Goal: Task Accomplishment & Management: Use online tool/utility

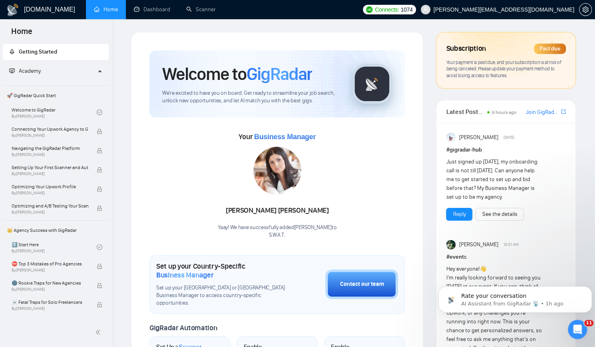
scroll to position [1, 0]
click at [212, 10] on link "Scanner" at bounding box center [201, 9] width 30 height 7
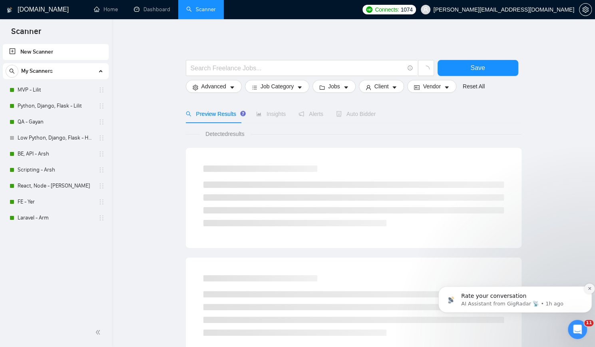
click at [591, 291] on button "Dismiss notification" at bounding box center [589, 288] width 10 height 10
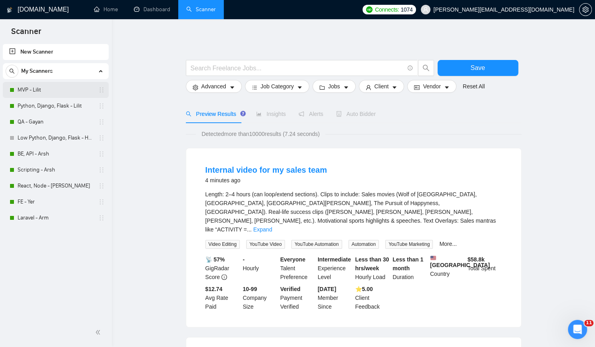
click at [54, 88] on link "MVP - Lilit" at bounding box center [56, 90] width 76 height 16
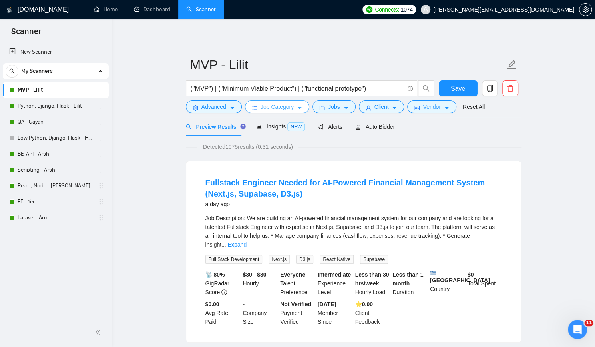
click at [285, 106] on span "Job Category" at bounding box center [277, 106] width 33 height 9
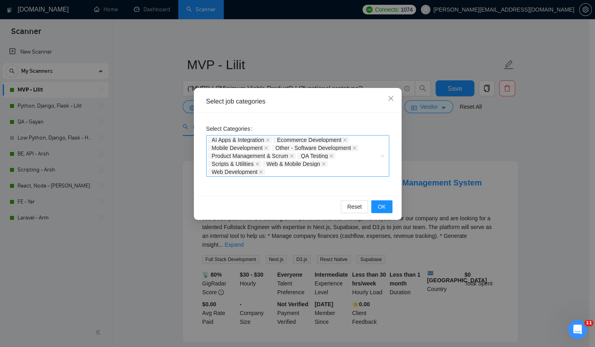
click at [292, 175] on div "AI Apps & Integration Ecommerce Development Mobile Development Other - Software…" at bounding box center [293, 156] width 171 height 40
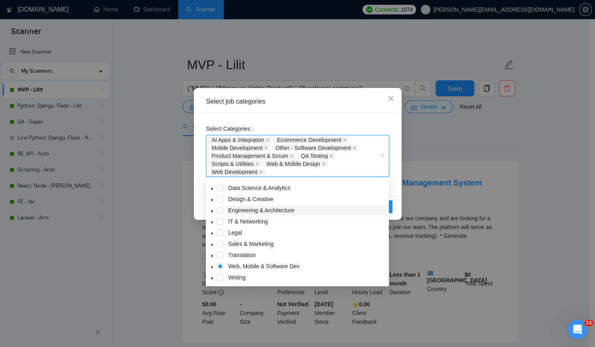
scroll to position [32, 0]
click at [220, 267] on span at bounding box center [220, 265] width 6 height 6
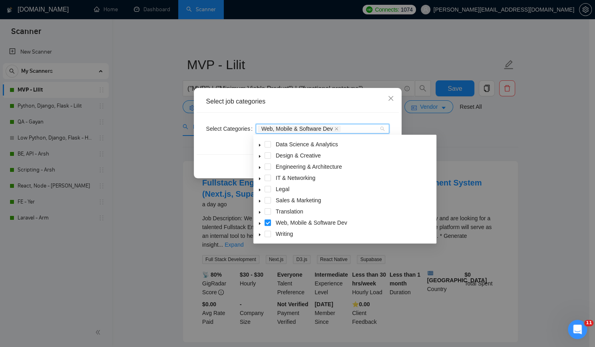
click at [227, 165] on div "Reset OK" at bounding box center [298, 164] width 202 height 21
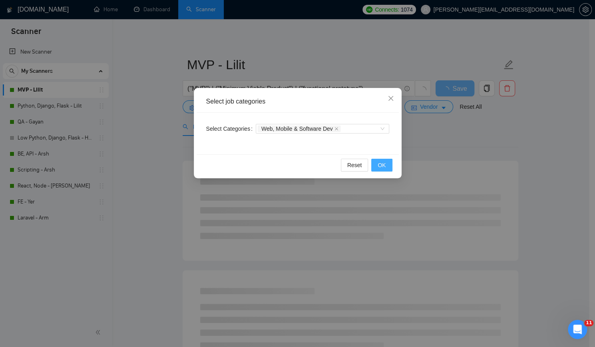
click at [383, 165] on span "OK" at bounding box center [382, 165] width 8 height 9
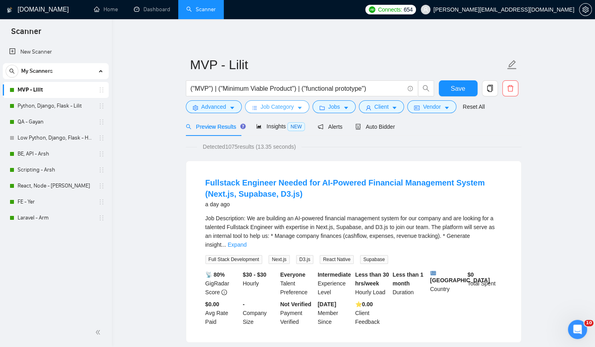
click at [283, 109] on span "Job Category" at bounding box center [277, 106] width 33 height 9
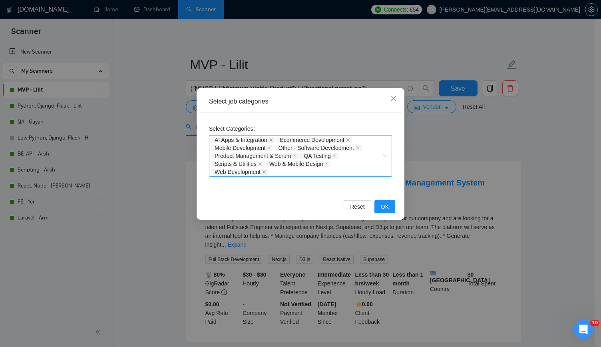
click at [295, 170] on div "AI Apps & Integration Ecommerce Development Mobile Development Other - Software…" at bounding box center [296, 156] width 171 height 40
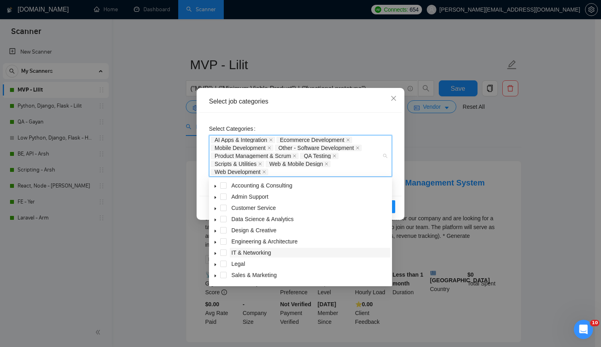
scroll to position [32, 0]
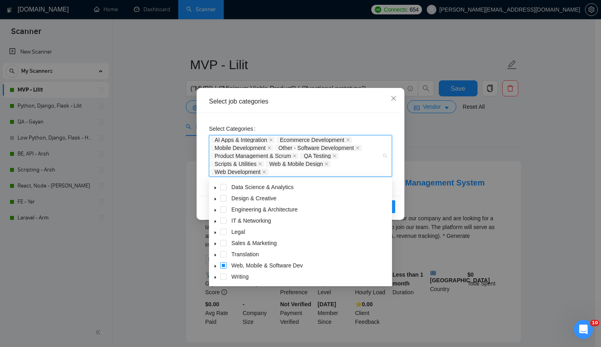
click at [222, 264] on span at bounding box center [223, 265] width 6 height 6
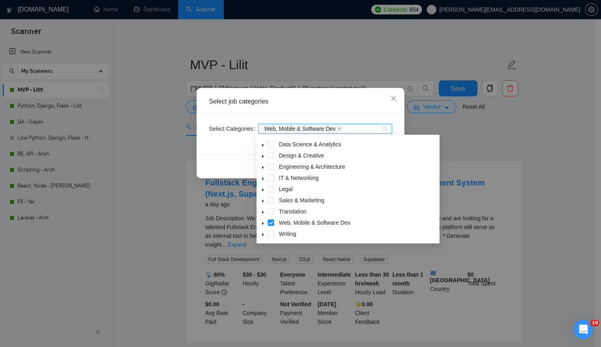
click at [236, 167] on div "Reset OK" at bounding box center [300, 164] width 202 height 21
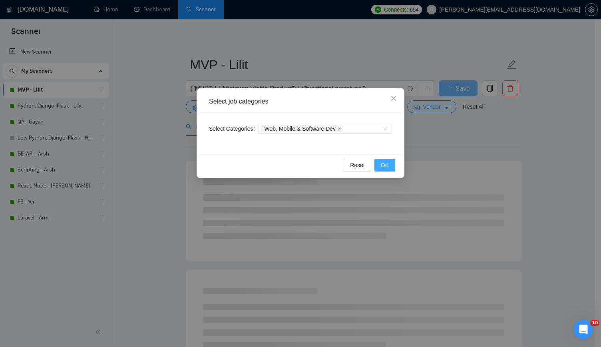
click at [388, 164] on span "OK" at bounding box center [385, 165] width 8 height 9
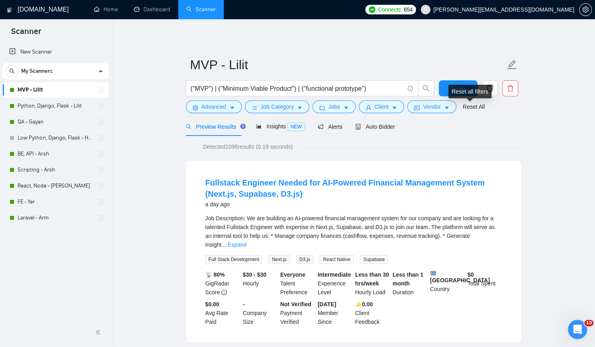
click at [462, 87] on div "Reset all filters" at bounding box center [469, 92] width 43 height 14
click at [458, 85] on span "Save" at bounding box center [458, 89] width 14 height 10
click at [48, 107] on link "Python, Django, Flask - Lilit" at bounding box center [56, 106] width 76 height 16
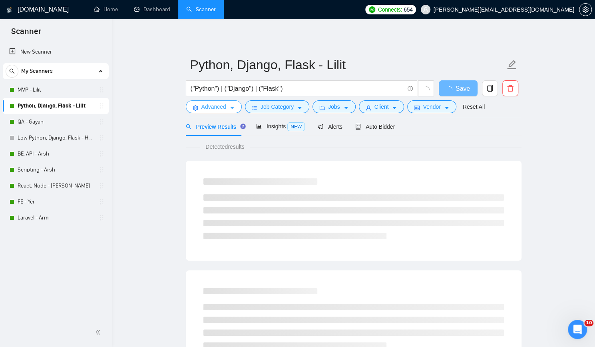
click at [211, 108] on span "Advanced" at bounding box center [213, 106] width 25 height 9
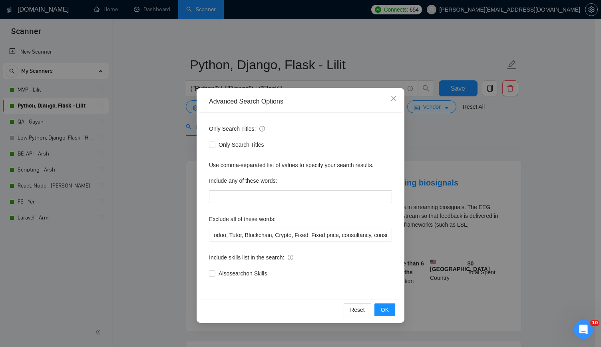
click at [128, 96] on div "Advanced Search Options Only Search Titles: Only Search Titles Use comma-separa…" at bounding box center [300, 173] width 601 height 347
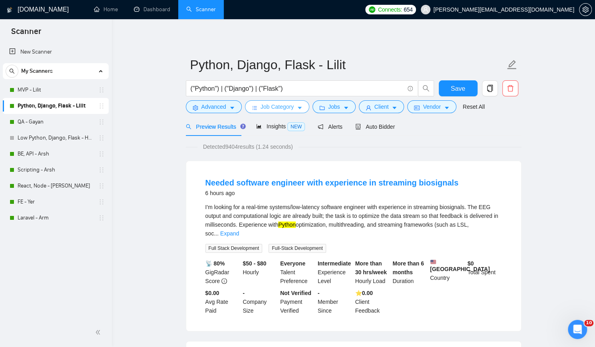
click at [259, 101] on button "Job Category" at bounding box center [277, 106] width 64 height 13
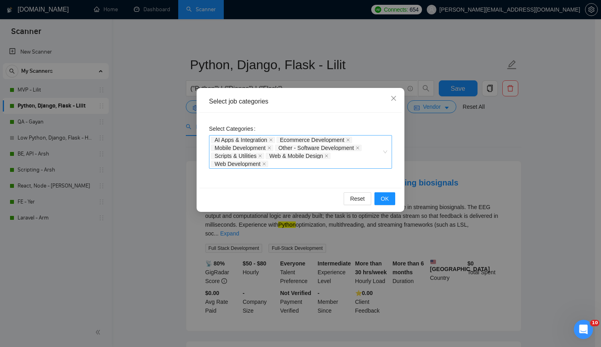
click at [301, 161] on div "AI Apps & Integration Ecommerce Development Mobile Development Other - Software…" at bounding box center [296, 152] width 171 height 32
click at [176, 160] on div "Select job categories Select Categories AI Apps & Integration Ecommerce Develop…" at bounding box center [300, 173] width 601 height 347
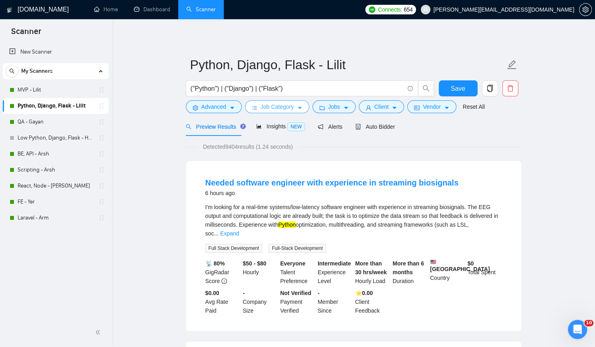
click at [284, 106] on span "Job Category" at bounding box center [277, 106] width 33 height 9
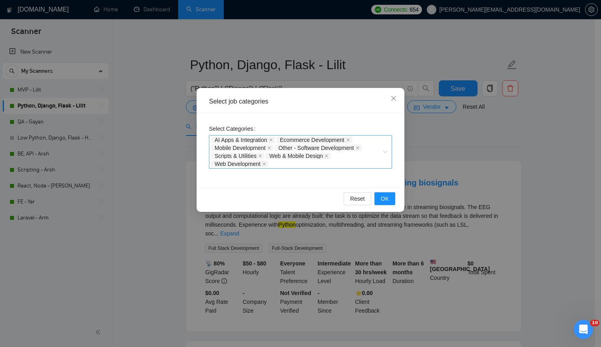
click at [283, 164] on div "AI Apps & Integration Ecommerce Development Mobile Development Other - Software…" at bounding box center [296, 152] width 171 height 32
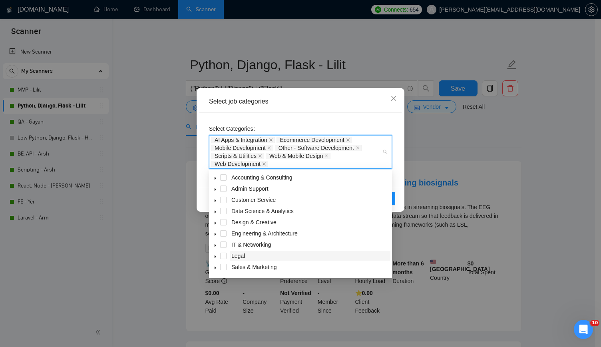
scroll to position [32, 0]
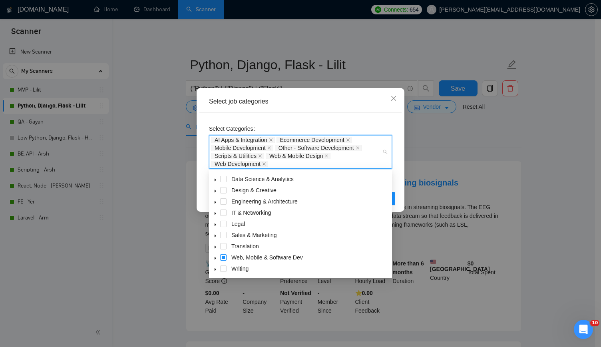
click at [223, 256] on span at bounding box center [223, 257] width 6 height 6
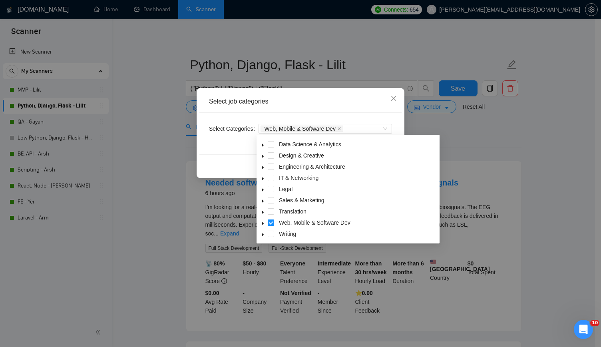
click at [227, 166] on div "Reset OK" at bounding box center [300, 164] width 202 height 21
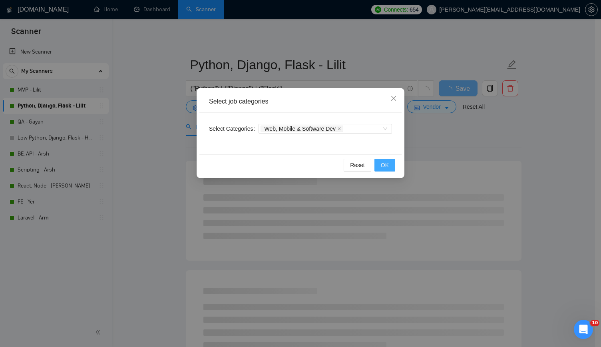
click at [391, 164] on button "OK" at bounding box center [385, 165] width 21 height 13
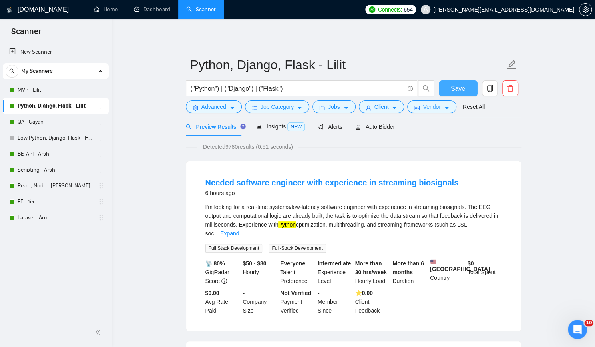
click at [460, 86] on span "Save" at bounding box center [458, 89] width 14 height 10
click at [64, 120] on link "QA - Gayan" at bounding box center [56, 122] width 76 height 16
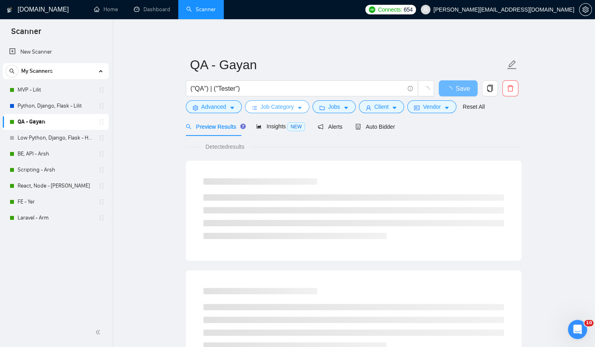
click at [271, 105] on span "Job Category" at bounding box center [277, 106] width 33 height 9
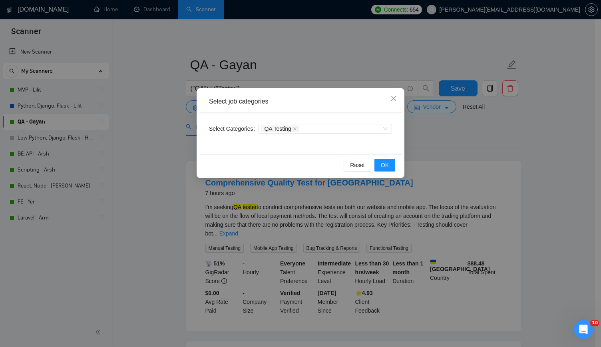
click at [153, 122] on div "Select job categories Select Categories QA Testing Reset OK" at bounding box center [300, 173] width 601 height 347
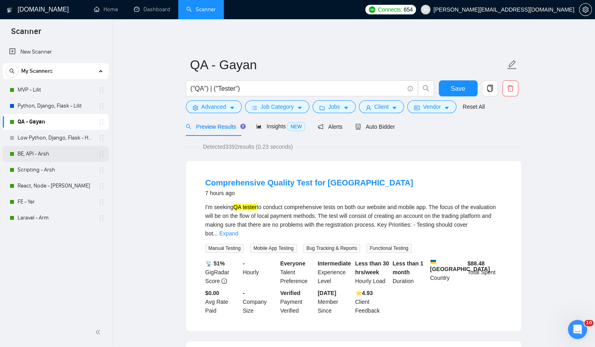
click at [58, 151] on link "BE, API - Arsh" at bounding box center [56, 154] width 76 height 16
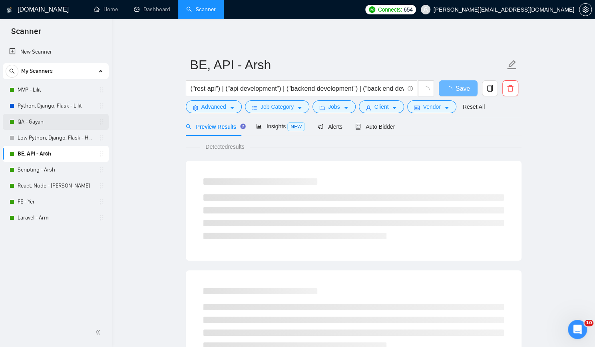
click at [67, 122] on link "QA - Gayan" at bounding box center [56, 122] width 76 height 16
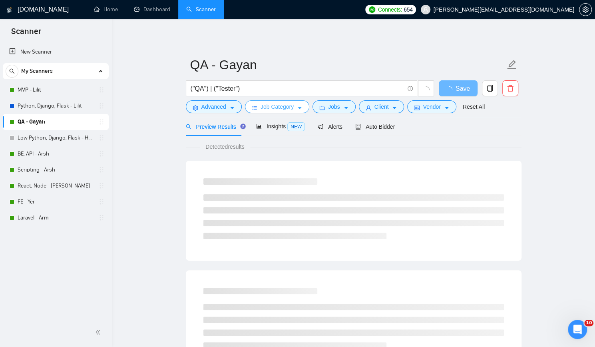
click at [273, 104] on span "Job Category" at bounding box center [277, 106] width 33 height 9
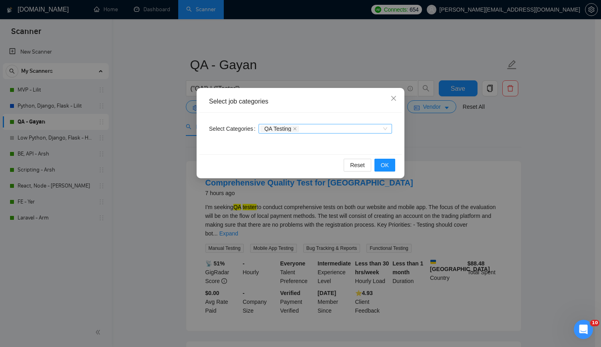
click at [313, 130] on div "QA Testing" at bounding box center [322, 129] width 122 height 8
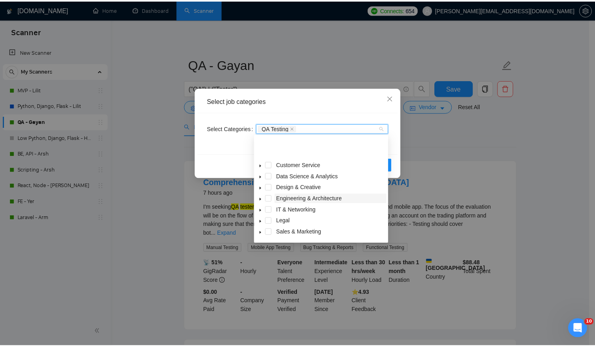
scroll to position [32, 0]
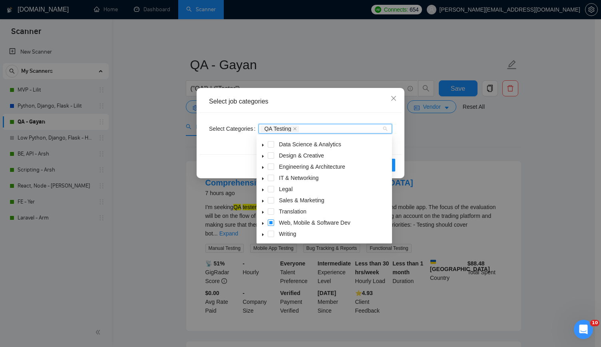
click at [271, 223] on span at bounding box center [271, 222] width 6 height 6
click at [226, 165] on div "Reset OK" at bounding box center [300, 164] width 202 height 21
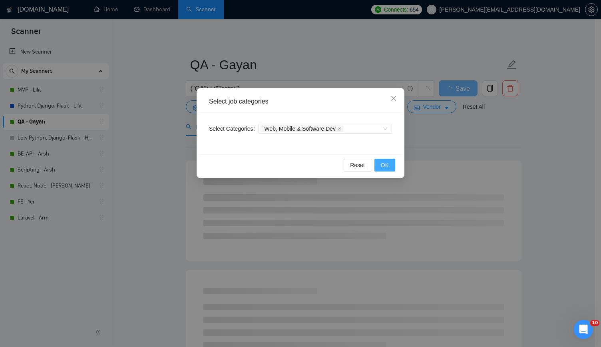
click at [379, 164] on button "OK" at bounding box center [385, 165] width 21 height 13
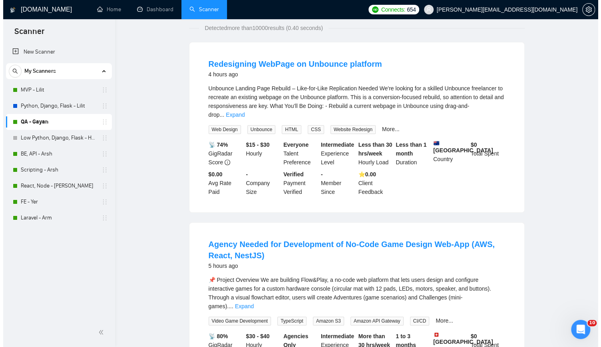
scroll to position [0, 0]
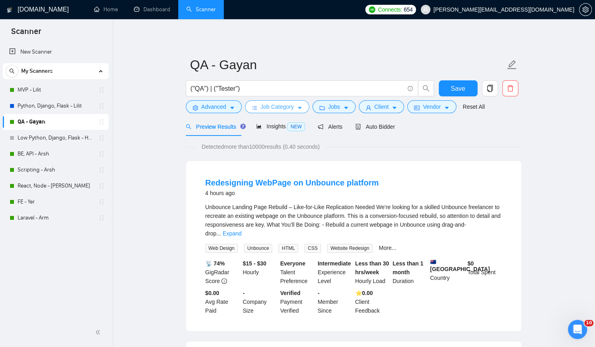
click at [271, 107] on span "Job Category" at bounding box center [277, 106] width 33 height 9
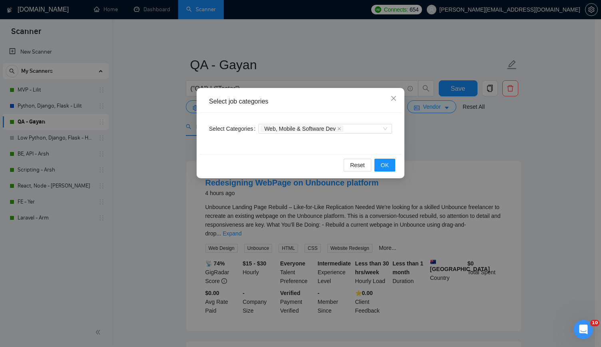
drag, startPoint x: 169, startPoint y: 124, endPoint x: 165, endPoint y: 124, distance: 4.4
click at [169, 124] on div "Select job categories Select Categories Web, Mobile & Software Dev Reset OK" at bounding box center [300, 173] width 601 height 347
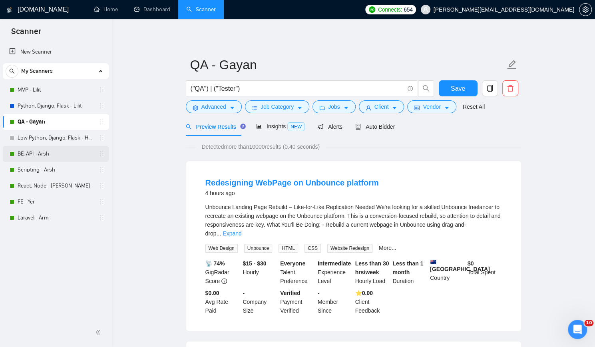
click at [69, 151] on link "BE, API - Arsh" at bounding box center [56, 154] width 76 height 16
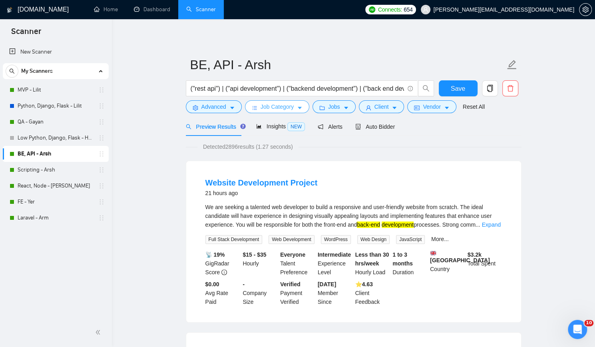
click at [280, 107] on span "Job Category" at bounding box center [277, 106] width 33 height 9
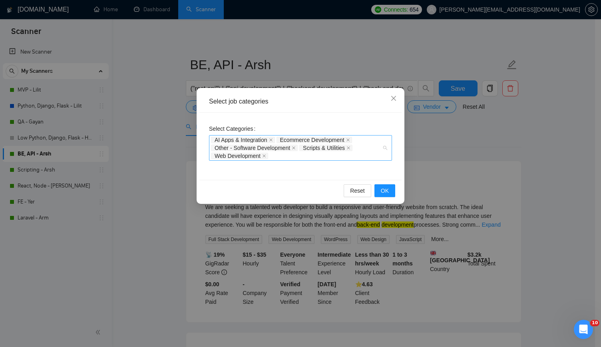
click at [285, 155] on div "AI Apps & Integration Ecommerce Development Other - Software Development Script…" at bounding box center [296, 148] width 171 height 24
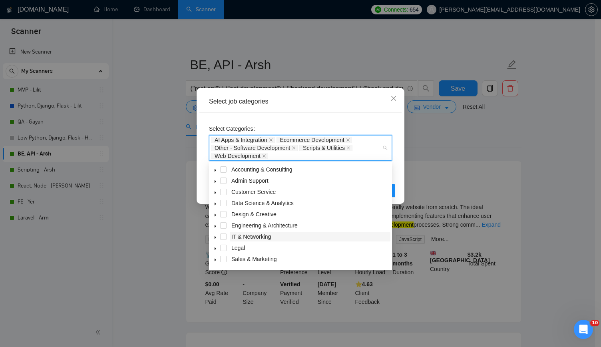
scroll to position [32, 0]
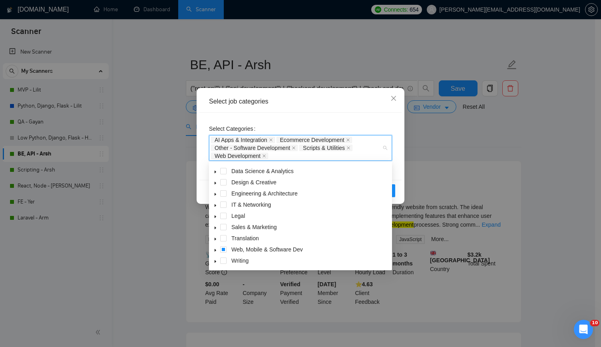
drag, startPoint x: 225, startPoint y: 248, endPoint x: 230, endPoint y: 248, distance: 5.6
click at [224, 248] on span at bounding box center [223, 249] width 6 height 6
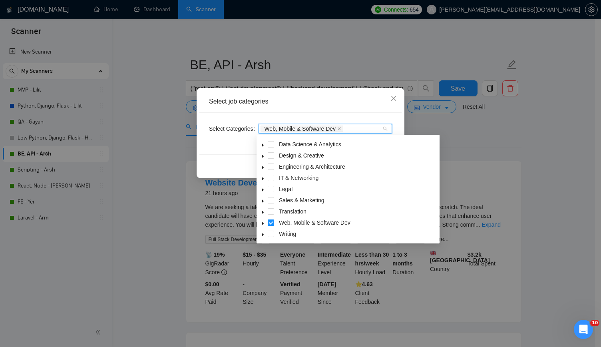
click at [230, 169] on div "Reset OK" at bounding box center [300, 164] width 202 height 21
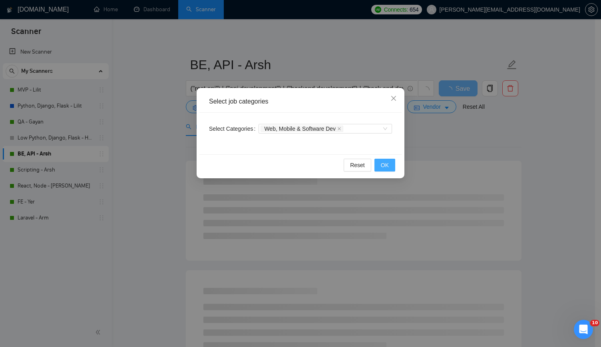
click at [384, 163] on span "OK" at bounding box center [385, 165] width 8 height 9
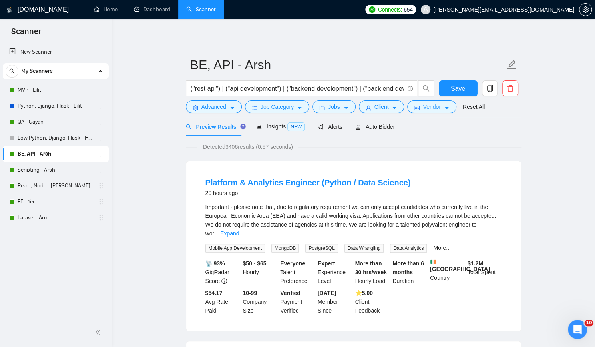
drag, startPoint x: 54, startPoint y: 171, endPoint x: 370, endPoint y: 48, distance: 338.9
click at [54, 171] on link "Scripting - Arsh" at bounding box center [56, 170] width 76 height 16
click at [456, 91] on span "Save" at bounding box center [458, 89] width 14 height 10
click at [65, 168] on link "Scripting - Arsh" at bounding box center [56, 170] width 76 height 16
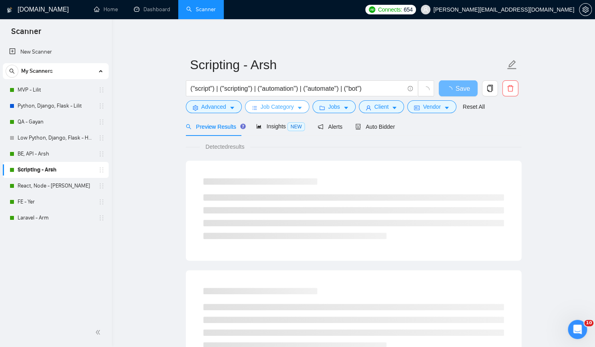
click at [284, 104] on span "Job Category" at bounding box center [277, 106] width 33 height 9
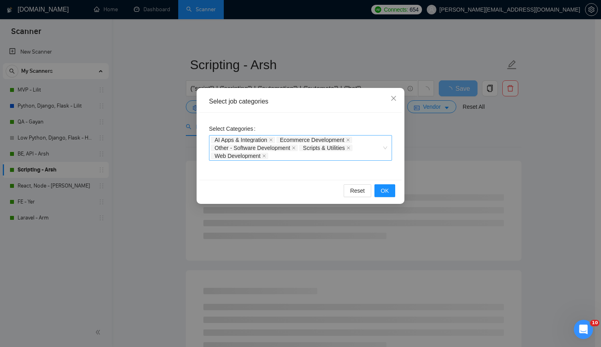
click at [288, 151] on div "AI Apps & Integration Ecommerce Development Other - Software Development Script…" at bounding box center [296, 148] width 171 height 24
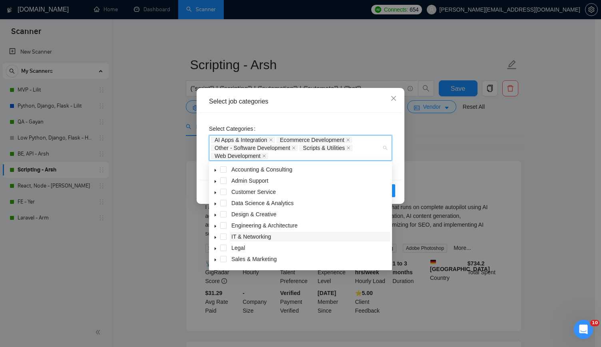
scroll to position [32, 0]
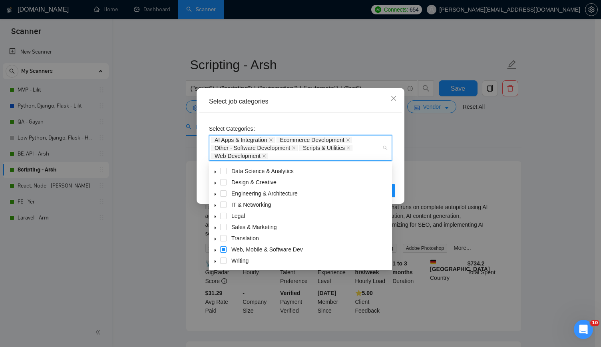
click at [222, 248] on span at bounding box center [223, 249] width 6 height 6
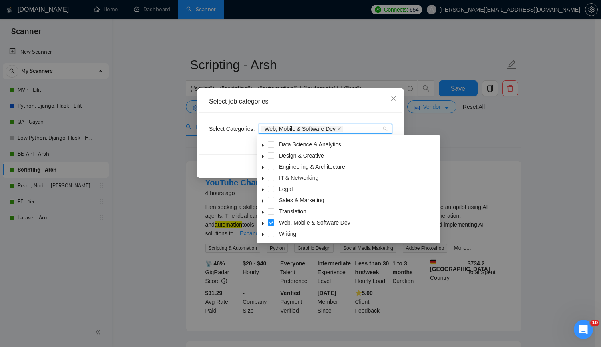
click at [213, 173] on div "Reset OK" at bounding box center [300, 164] width 202 height 21
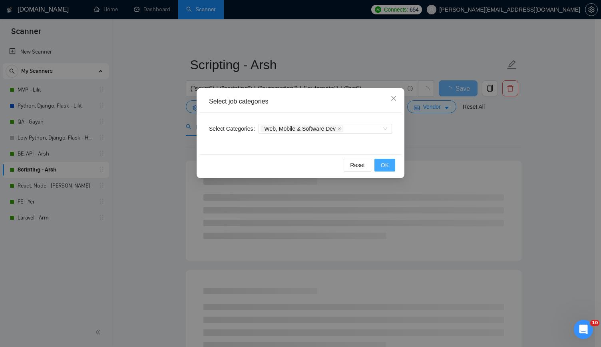
click at [385, 167] on span "OK" at bounding box center [385, 165] width 8 height 9
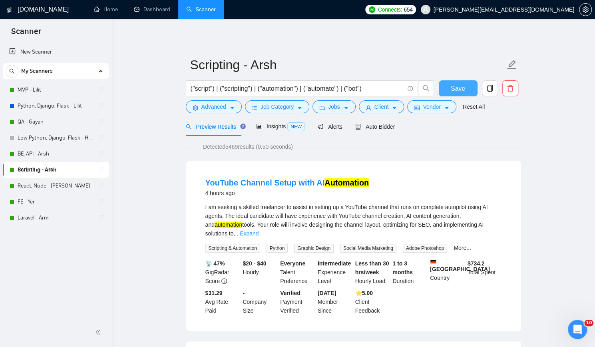
click at [460, 90] on span "Save" at bounding box center [458, 89] width 14 height 10
click at [67, 184] on link "React, Node - [PERSON_NAME]" at bounding box center [56, 186] width 76 height 16
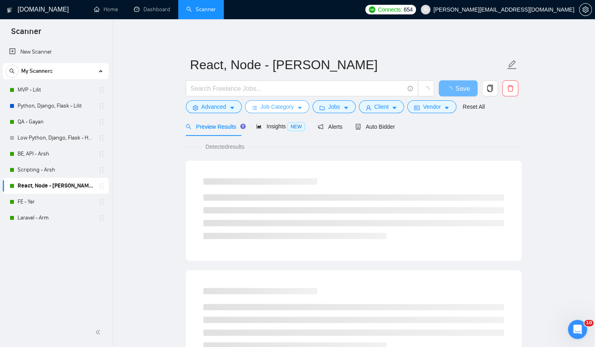
click at [291, 108] on span "Job Category" at bounding box center [277, 106] width 33 height 9
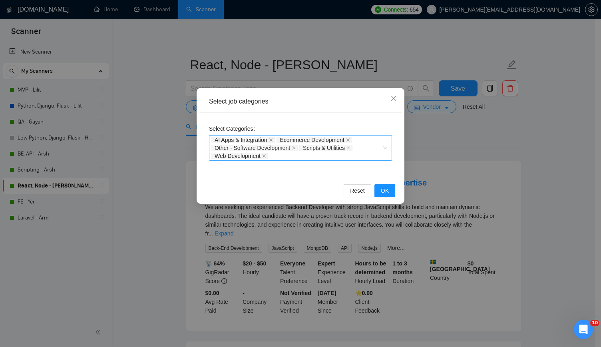
click at [288, 154] on div "AI Apps & Integration Ecommerce Development Other - Software Development Script…" at bounding box center [296, 148] width 171 height 24
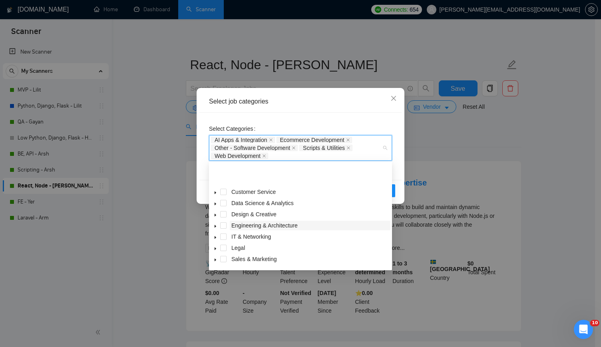
scroll to position [32, 0]
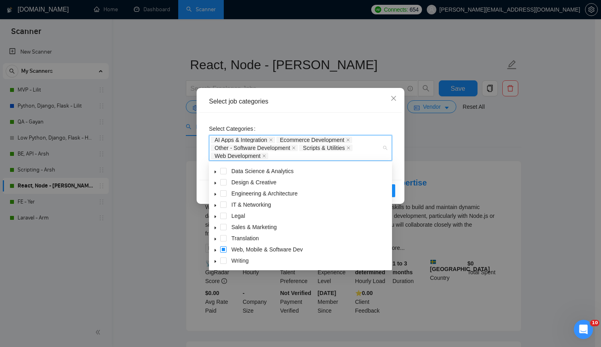
click at [223, 249] on span at bounding box center [223, 249] width 6 height 6
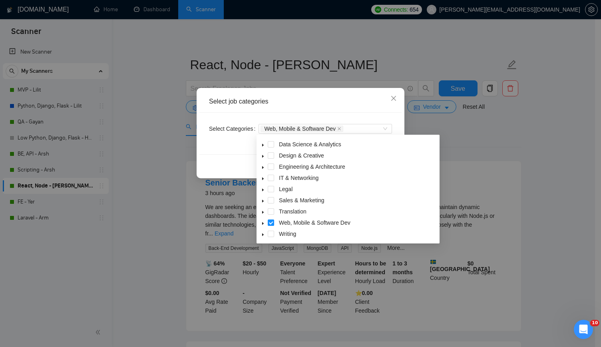
click at [214, 169] on div "Reset OK" at bounding box center [300, 164] width 202 height 21
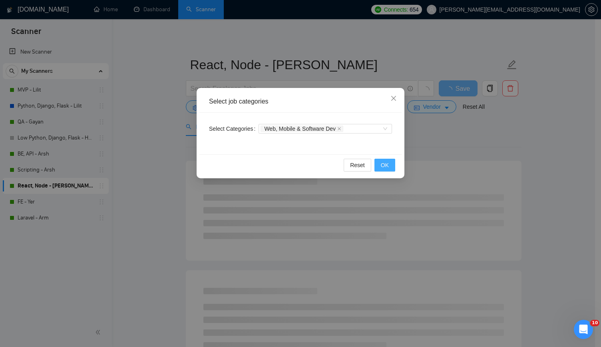
click at [389, 162] on button "OK" at bounding box center [385, 165] width 21 height 13
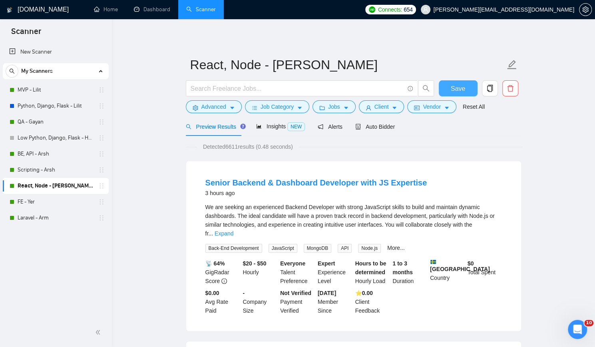
click at [459, 88] on span "Save" at bounding box center [458, 89] width 14 height 10
click at [53, 199] on link "FE - Yer" at bounding box center [56, 202] width 76 height 16
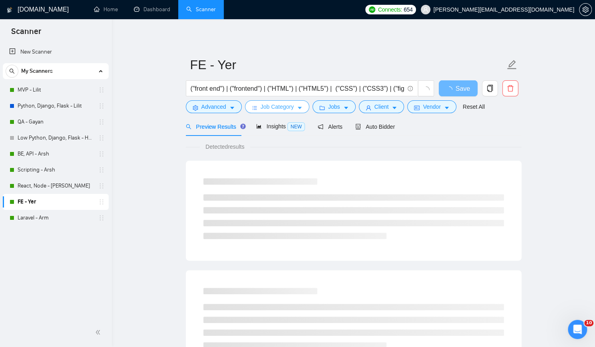
click at [286, 106] on span "Job Category" at bounding box center [277, 106] width 33 height 9
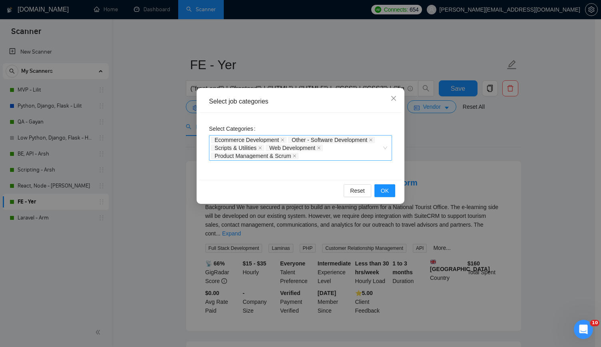
click at [311, 154] on div "Ecommerce Development Other - Software Development Scripts & Utilities Web Deve…" at bounding box center [296, 148] width 171 height 24
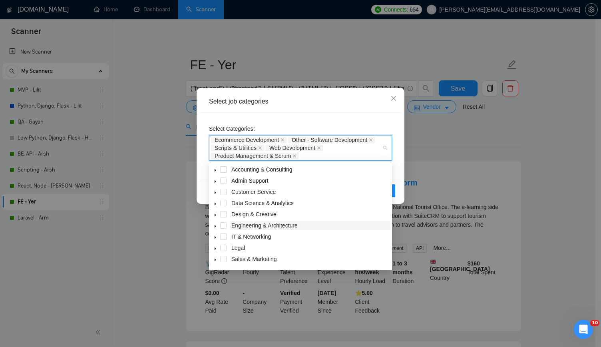
scroll to position [32, 0]
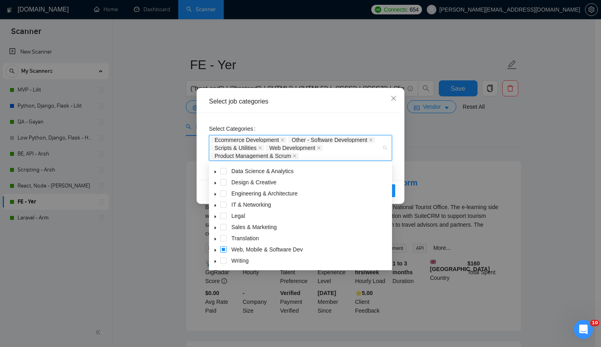
click at [224, 251] on span at bounding box center [223, 249] width 6 height 6
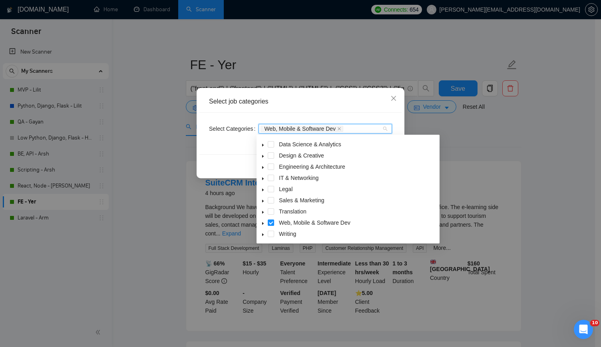
click at [220, 163] on div "Reset OK" at bounding box center [300, 164] width 202 height 21
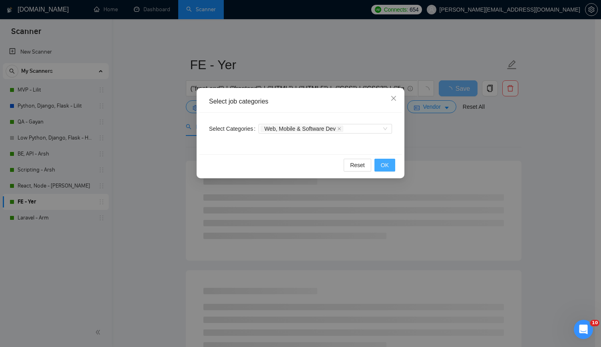
click at [383, 163] on span "OK" at bounding box center [385, 165] width 8 height 9
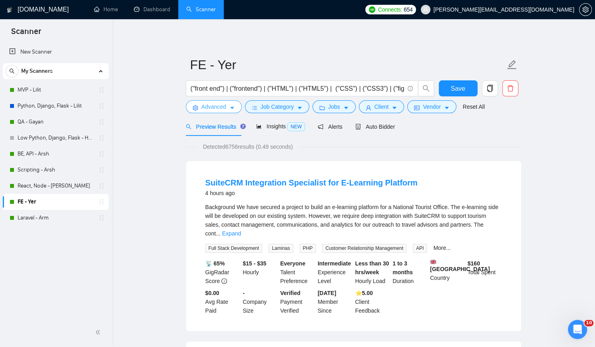
click at [215, 108] on span "Advanced" at bounding box center [213, 106] width 25 height 9
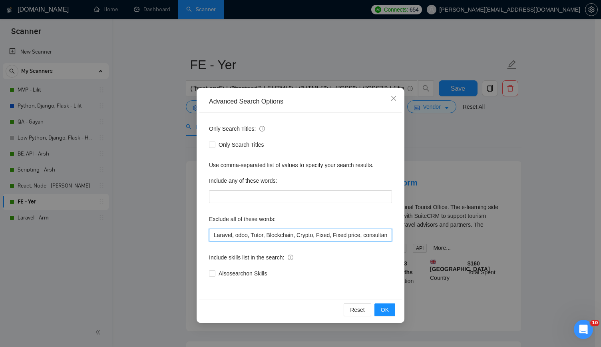
click at [281, 237] on input "Laravel, odoo, Tutor, Blockchain, Crypto, Fixed, Fixed price, consultancy, back…" at bounding box center [300, 235] width 183 height 13
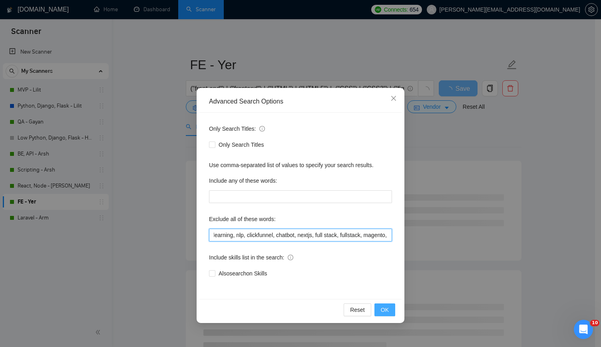
type input "Laravel, odoo, Tutor, Blockchain, Crypto, Fixed, Fixed price, consultancy, back…"
click at [383, 309] on span "OK" at bounding box center [385, 309] width 8 height 9
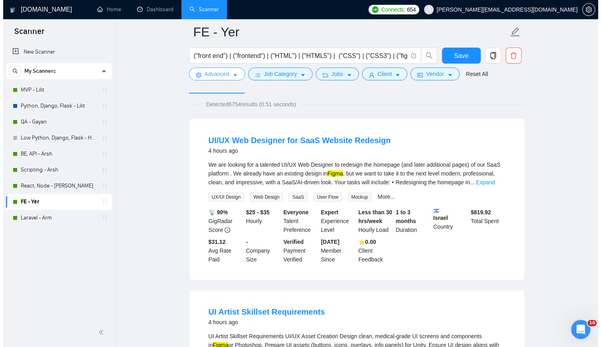
scroll to position [0, 0]
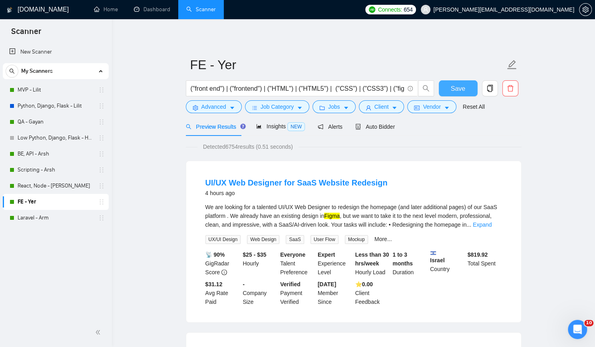
click at [457, 84] on span "Save" at bounding box center [458, 89] width 14 height 10
click at [33, 217] on link "Laravel - Arm" at bounding box center [56, 218] width 76 height 16
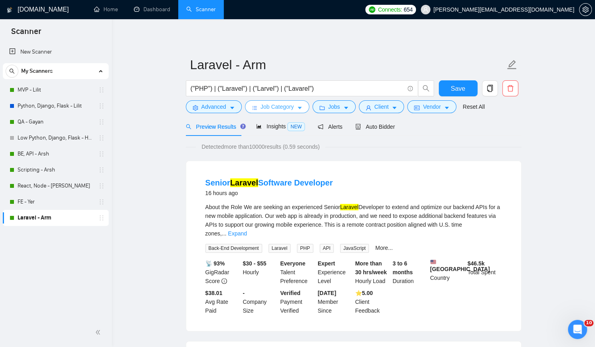
click at [289, 103] on span "Job Category" at bounding box center [277, 106] width 33 height 9
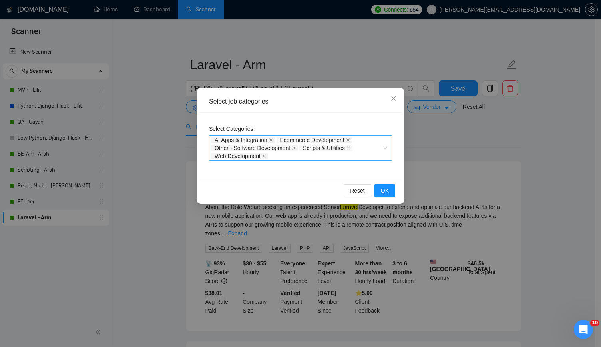
click at [281, 153] on div "AI Apps & Integration Ecommerce Development Other - Software Development Script…" at bounding box center [296, 148] width 171 height 24
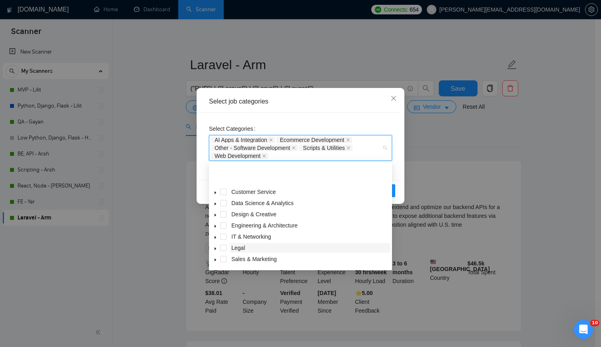
scroll to position [32, 0]
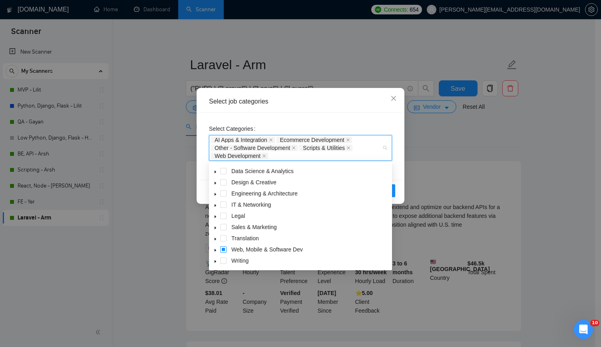
click at [224, 249] on span at bounding box center [223, 249] width 6 height 6
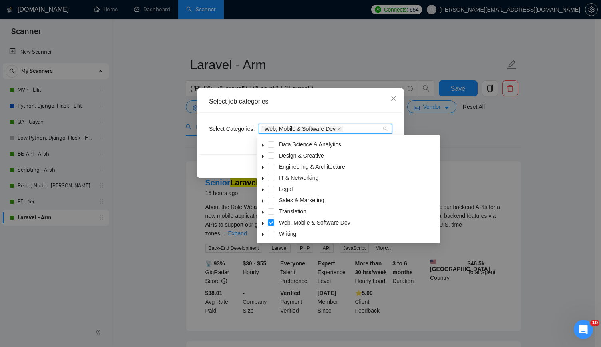
click at [214, 159] on div "Reset OK" at bounding box center [300, 164] width 202 height 21
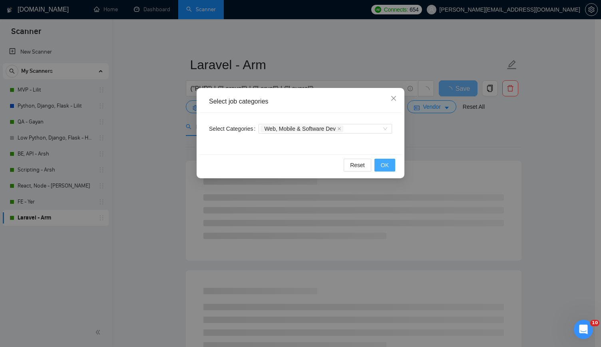
click at [391, 163] on button "OK" at bounding box center [385, 165] width 21 height 13
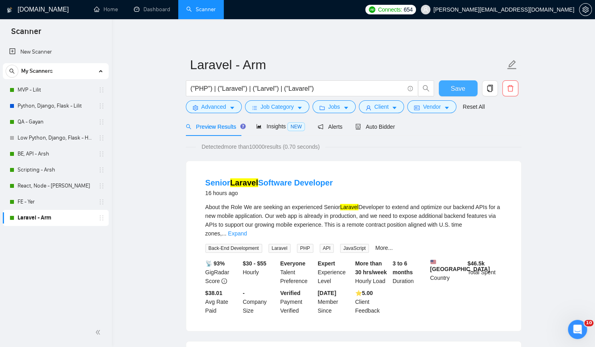
click at [467, 88] on button "Save" at bounding box center [458, 88] width 39 height 16
click at [381, 126] on span "Auto Bidder" at bounding box center [375, 127] width 40 height 6
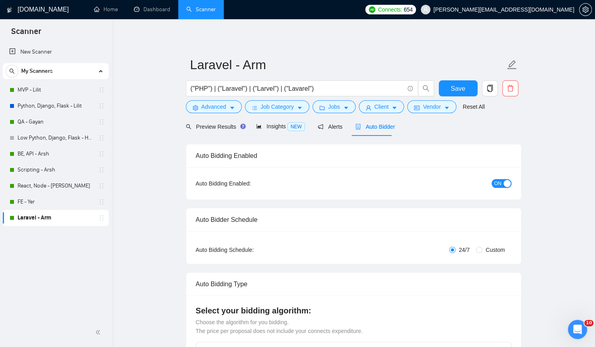
checkbox input "true"
click at [68, 107] on link "Python, Django, Flask - Lilit" at bounding box center [56, 106] width 76 height 16
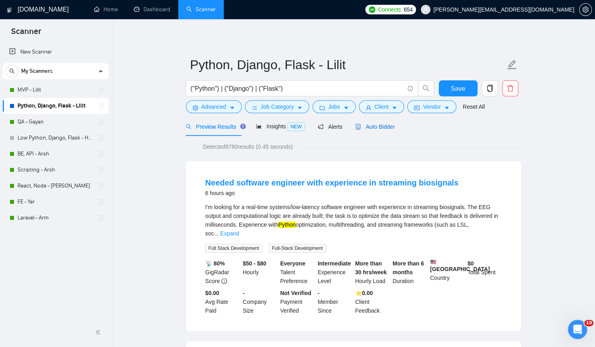
click at [376, 130] on span "Auto Bidder" at bounding box center [375, 127] width 40 height 6
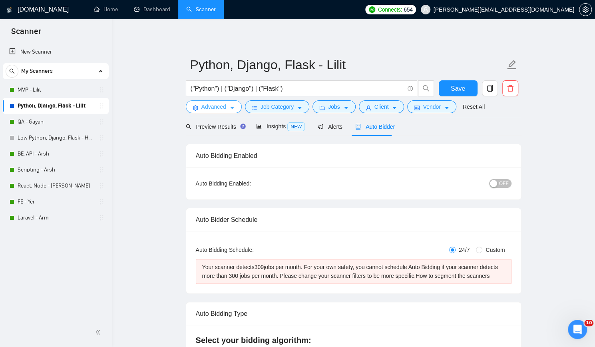
click at [214, 109] on span "Advanced" at bounding box center [213, 106] width 25 height 9
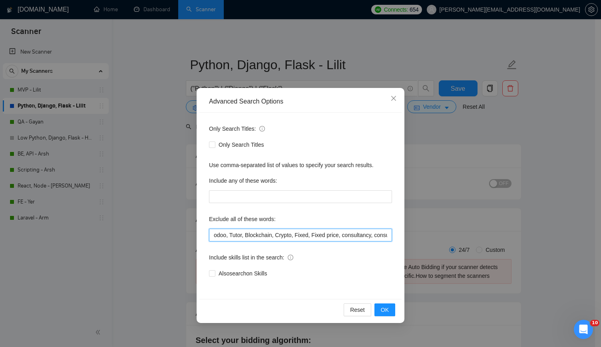
click at [275, 233] on input "odoo, Tutor, Blockchain, Crypto, Fixed, Fixed price, consultancy, consultation,…" at bounding box center [300, 235] width 183 height 13
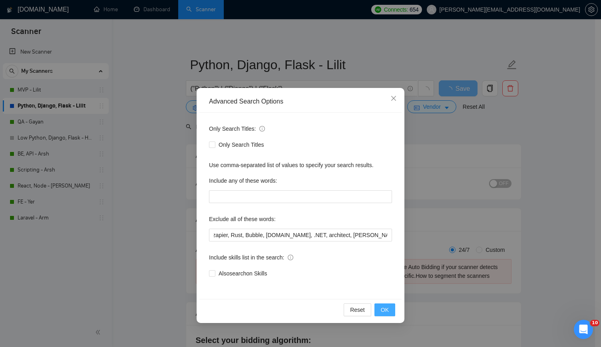
click at [391, 308] on button "OK" at bounding box center [385, 309] width 21 height 13
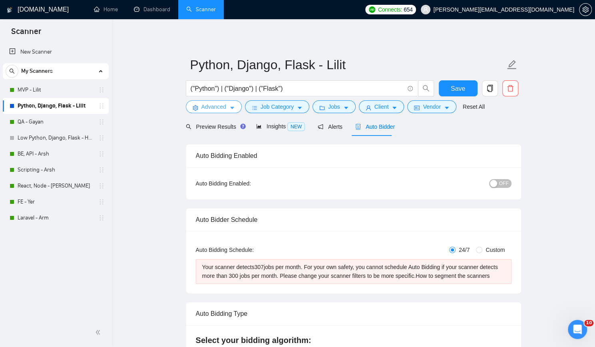
click at [215, 109] on span "Advanced" at bounding box center [213, 106] width 25 height 9
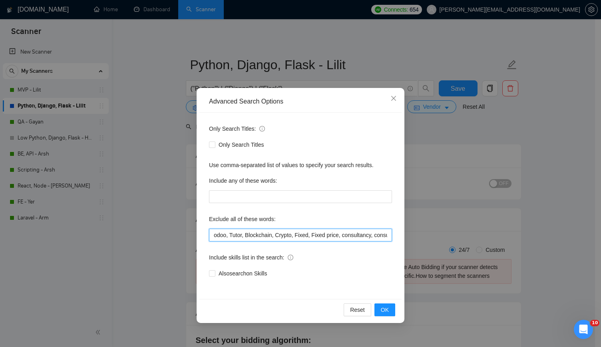
click at [309, 233] on input "odoo, Tutor, Blockchain, Crypto, Fixed, Fixed price, consultancy, consultation,…" at bounding box center [300, 235] width 183 height 13
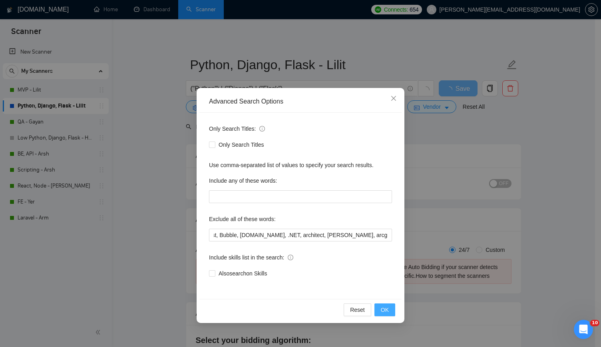
click at [390, 307] on button "OK" at bounding box center [385, 309] width 21 height 13
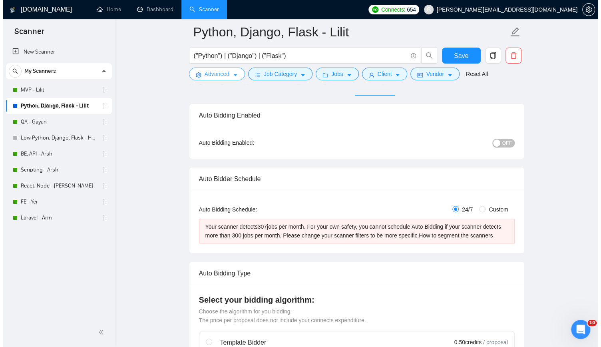
scroll to position [0, 0]
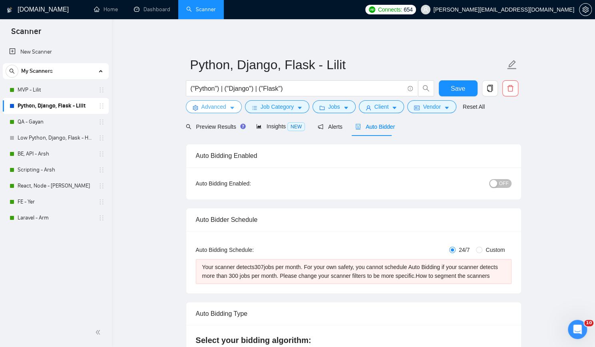
click at [222, 110] on span "Advanced" at bounding box center [213, 106] width 25 height 9
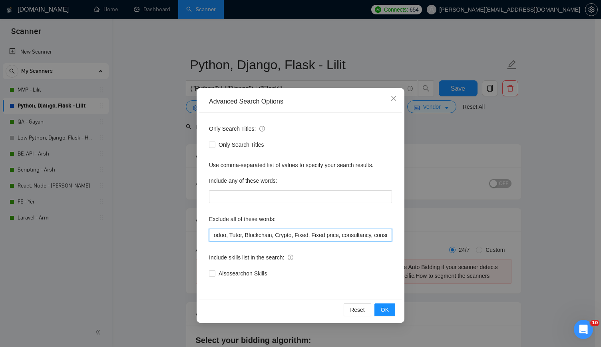
click at [366, 234] on input "odoo, Tutor, Blockchain, Crypto, Fixed, Fixed price, consultancy, consultation,…" at bounding box center [300, 235] width 183 height 13
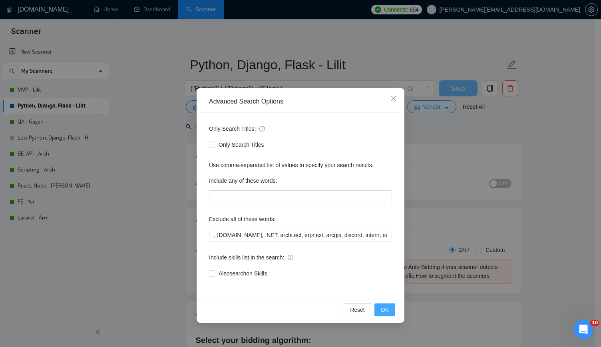
click at [383, 307] on span "OK" at bounding box center [385, 309] width 8 height 9
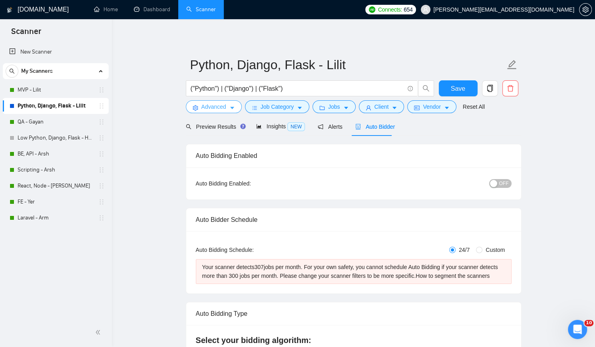
click at [208, 108] on span "Advanced" at bounding box center [213, 106] width 25 height 9
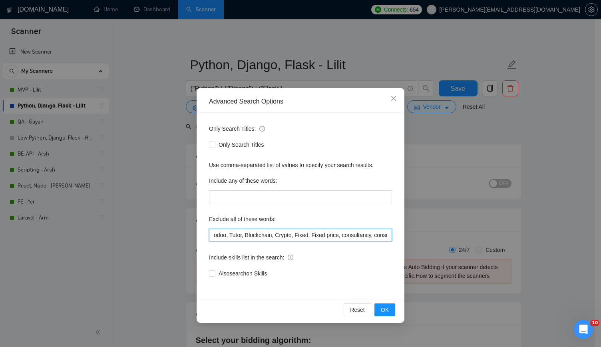
click at [316, 230] on input "odoo, Tutor, Blockchain, Crypto, Fixed, Fixed price, consultancy, consultation,…" at bounding box center [300, 235] width 183 height 13
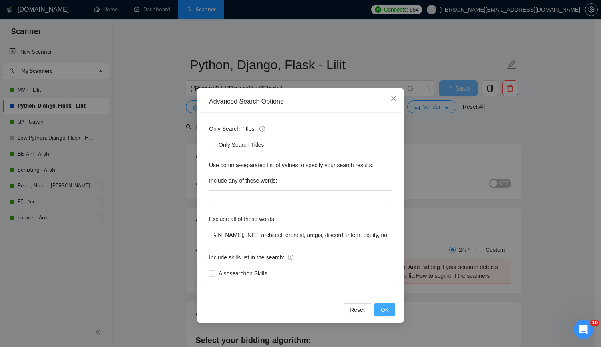
click at [382, 311] on span "OK" at bounding box center [385, 309] width 8 height 9
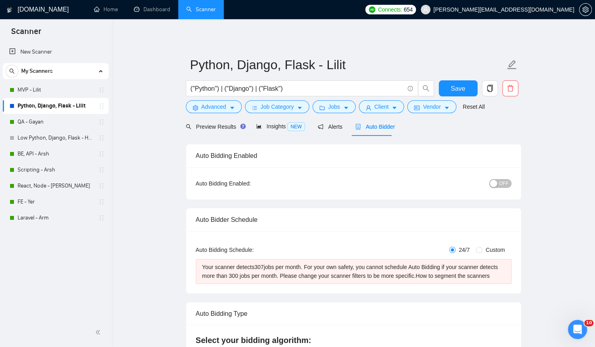
click at [216, 108] on span "Advanced" at bounding box center [213, 106] width 25 height 9
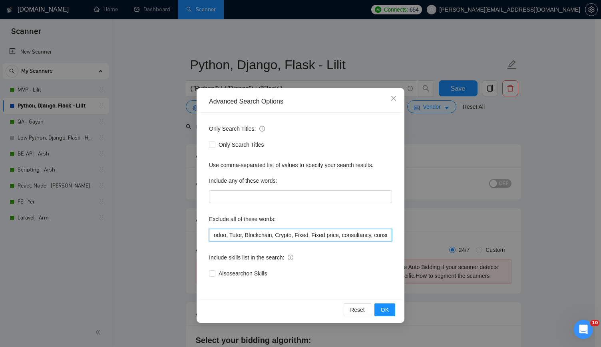
click at [317, 233] on input "odoo, Tutor, Blockchain, Crypto, Fixed, Fixed price, consultancy, consultation,…" at bounding box center [300, 235] width 183 height 13
type input "odoo, Tutor, Blockchain, Crypto, Fixed, Fixed price, consultancy, consultation,…"
click at [387, 308] on span "OK" at bounding box center [385, 309] width 8 height 9
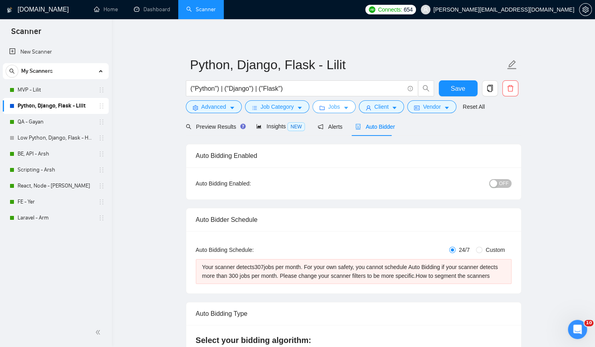
click at [337, 106] on span "Jobs" at bounding box center [334, 106] width 12 height 9
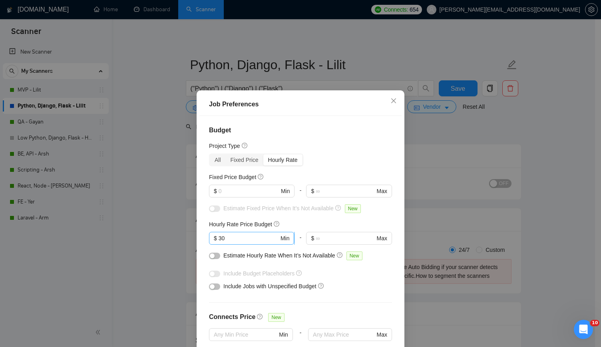
click at [248, 234] on input "30" at bounding box center [249, 238] width 60 height 9
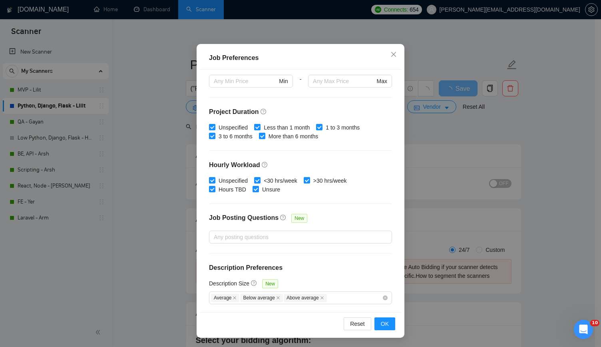
scroll to position [46, 0]
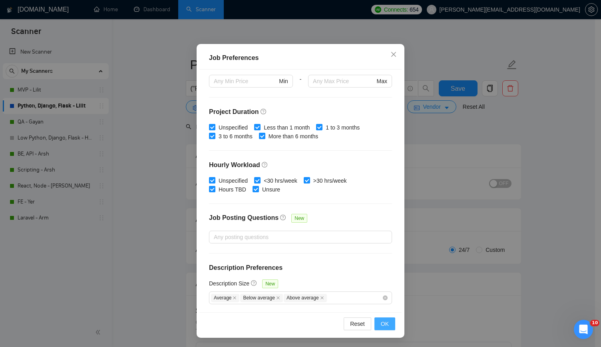
type input "31"
click at [386, 321] on button "OK" at bounding box center [385, 323] width 21 height 13
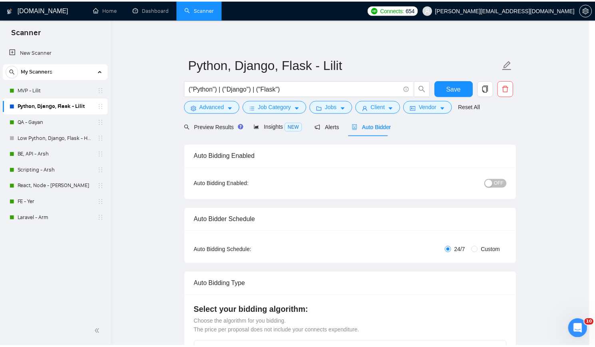
scroll to position [4, 0]
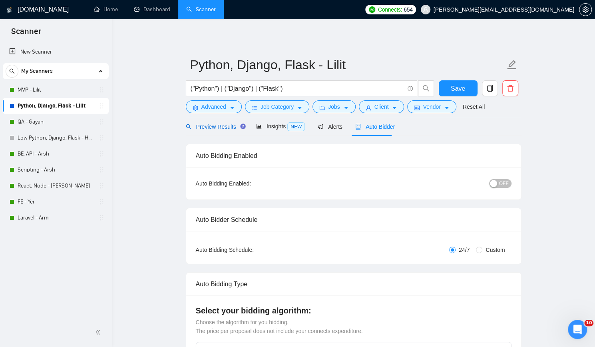
click at [202, 125] on span "Preview Results" at bounding box center [215, 127] width 58 height 6
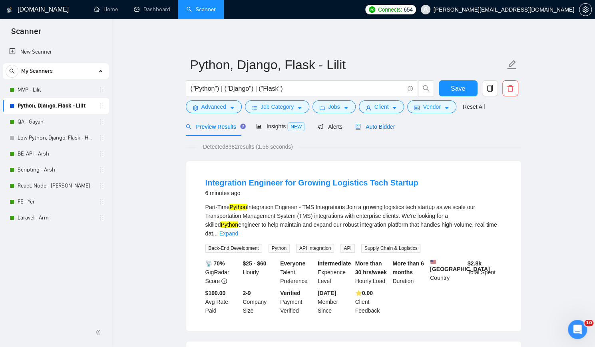
click at [375, 128] on span "Auto Bidder" at bounding box center [375, 127] width 40 height 6
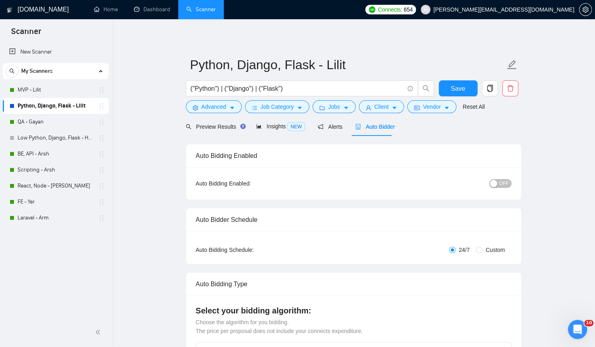
checkbox input "true"
click at [501, 180] on span "OFF" at bounding box center [504, 183] width 10 height 9
click at [462, 89] on span "Save" at bounding box center [458, 89] width 14 height 10
checkbox input "true"
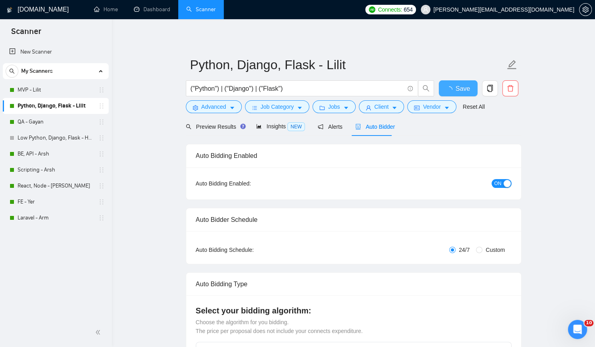
checkbox input "true"
click at [32, 89] on link "MVP - Lilit" at bounding box center [56, 90] width 76 height 16
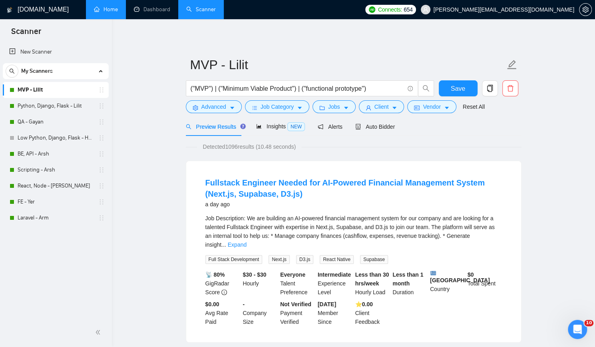
click at [114, 9] on link "Home" at bounding box center [106, 9] width 24 height 7
